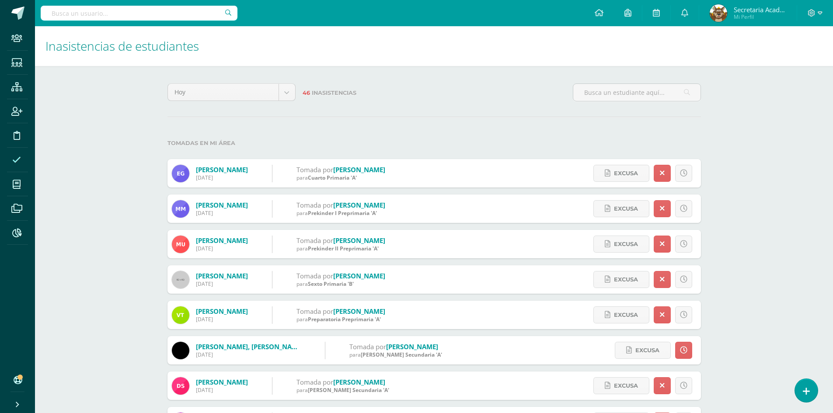
scroll to position [87, 0]
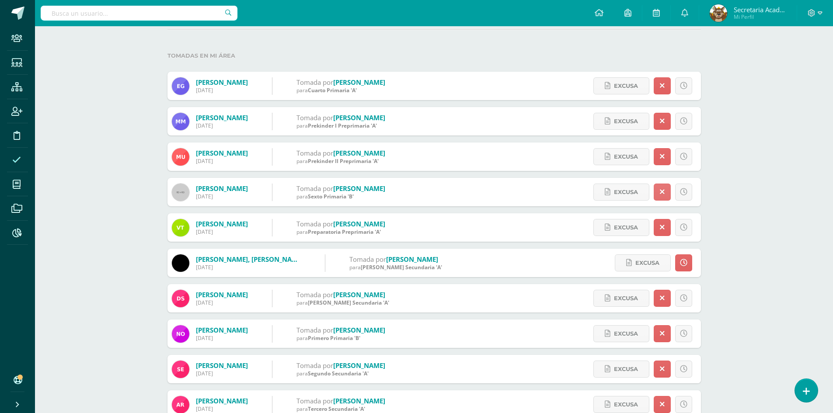
click at [662, 189] on icon at bounding box center [662, 192] width 5 height 7
click at [683, 261] on icon at bounding box center [683, 262] width 7 height 7
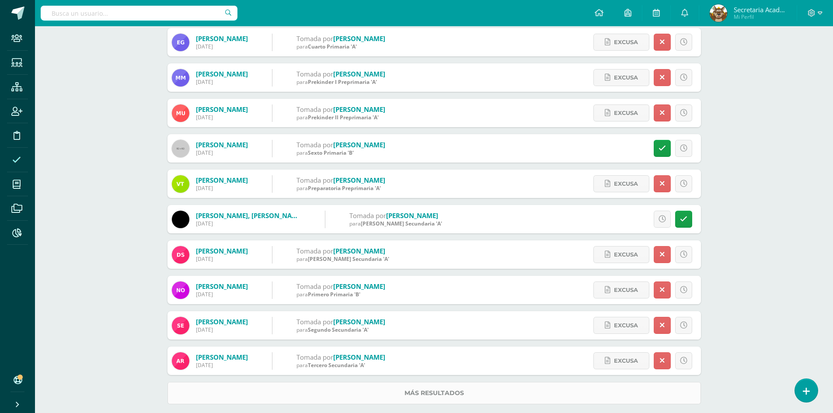
click at [449, 389] on link "Más resultados" at bounding box center [435, 393] width 534 height 22
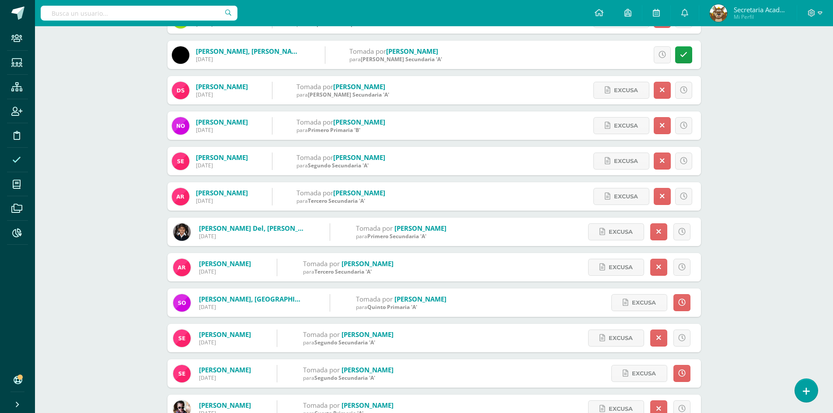
scroll to position [219, 0]
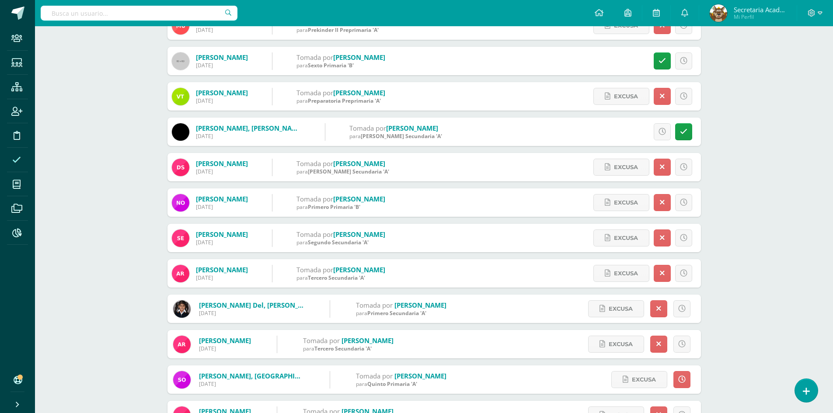
click at [693, 239] on div "Excusa Detalles sobre excusa: Añadir excusa a todas las inasistencias del día C…" at bounding box center [641, 238] width 121 height 28
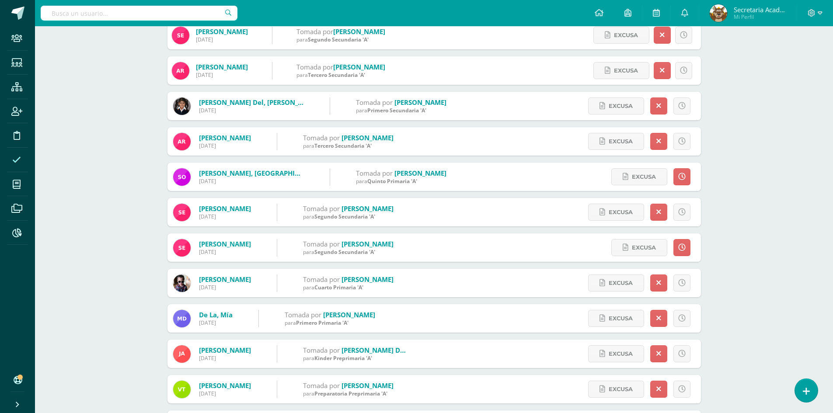
scroll to position [437, 0]
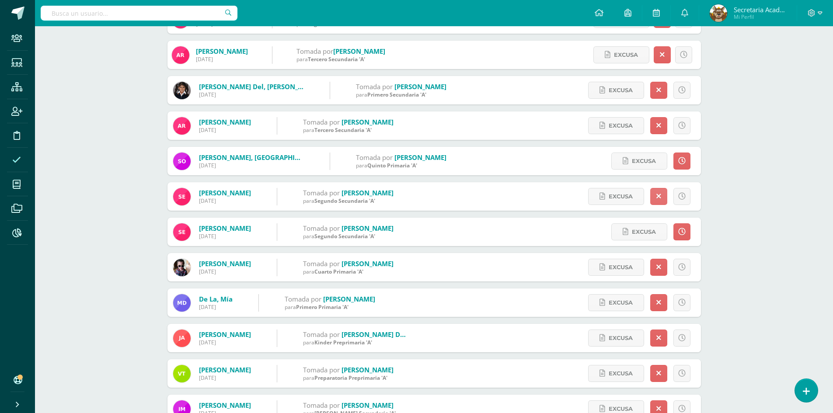
click at [661, 195] on icon at bounding box center [659, 196] width 5 height 7
click at [687, 190] on link at bounding box center [682, 196] width 17 height 17
click at [683, 196] on icon at bounding box center [682, 196] width 5 height 7
click at [682, 194] on icon at bounding box center [682, 196] width 5 height 7
click at [682, 196] on icon at bounding box center [682, 196] width 5 height 7
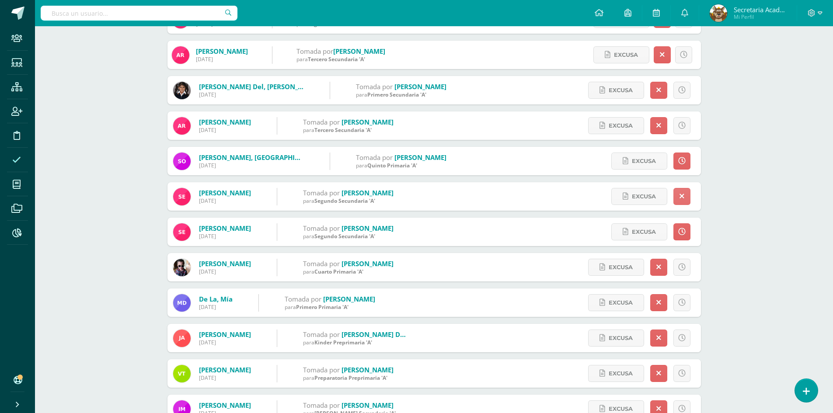
click at [682, 196] on icon at bounding box center [682, 196] width 5 height 7
click at [683, 231] on icon at bounding box center [682, 231] width 7 height 7
